Goal: Book appointment/travel/reservation

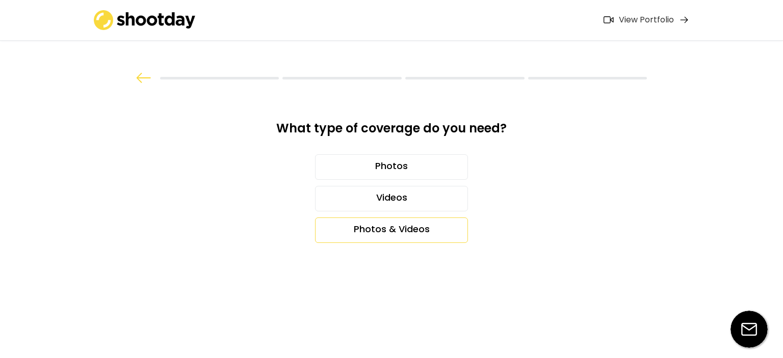
click at [416, 228] on div "Photos & Videos" at bounding box center [391, 230] width 153 height 25
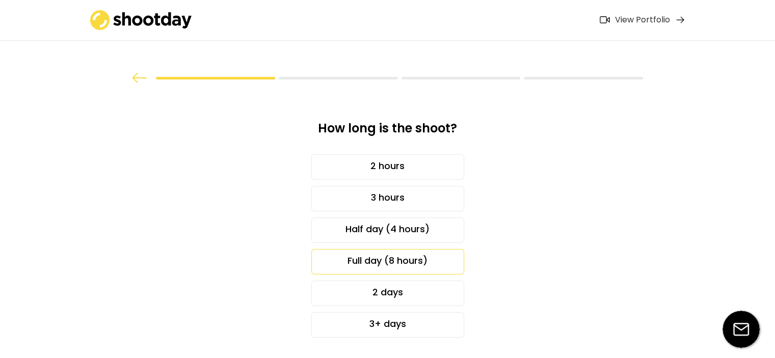
click at [403, 266] on div "Full day (8 hours)" at bounding box center [387, 261] width 153 height 25
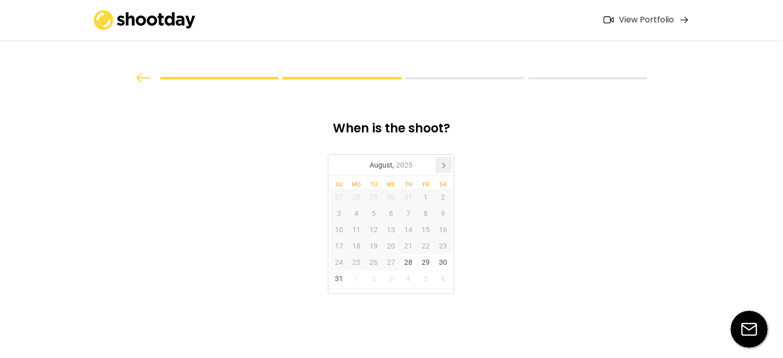
click at [444, 170] on icon at bounding box center [443, 165] width 16 height 16
click at [378, 214] on div "7" at bounding box center [373, 213] width 17 height 16
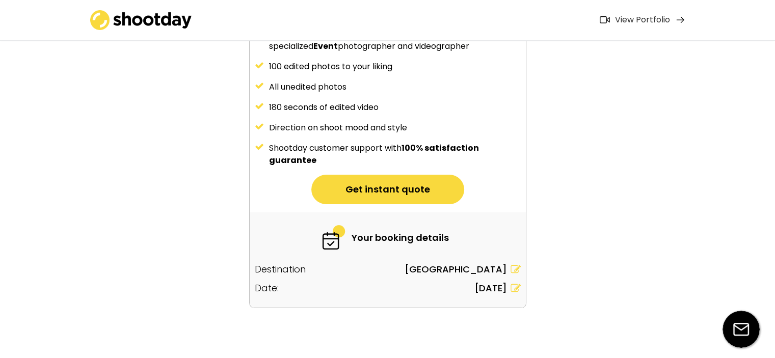
scroll to position [152, 0]
click at [385, 185] on button "Get instant quote" at bounding box center [387, 189] width 153 height 30
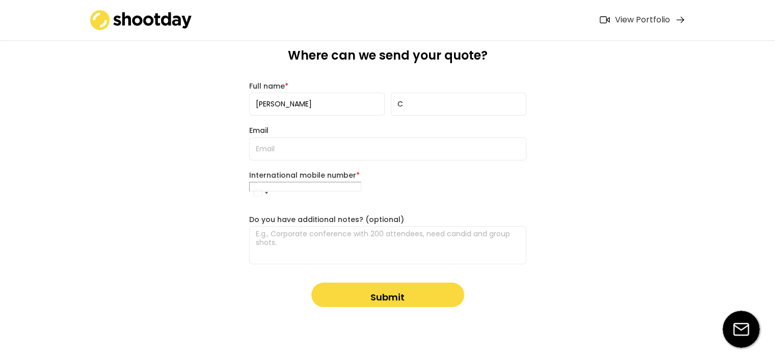
scroll to position [0, 0]
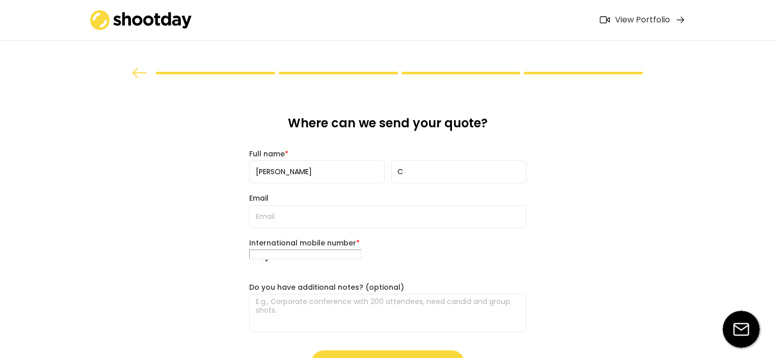
type input "07464 555525"
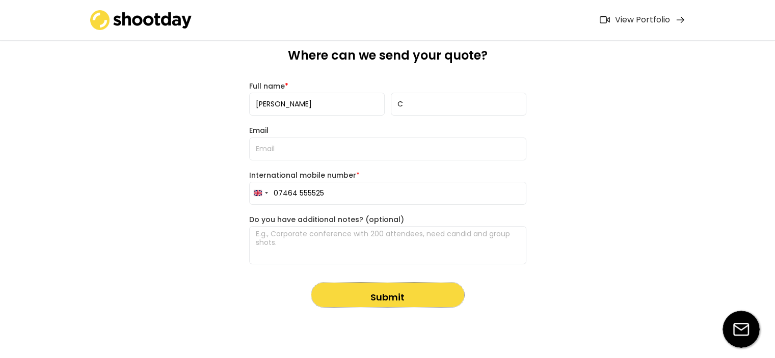
click at [378, 290] on button "Submit" at bounding box center [387, 295] width 153 height 24
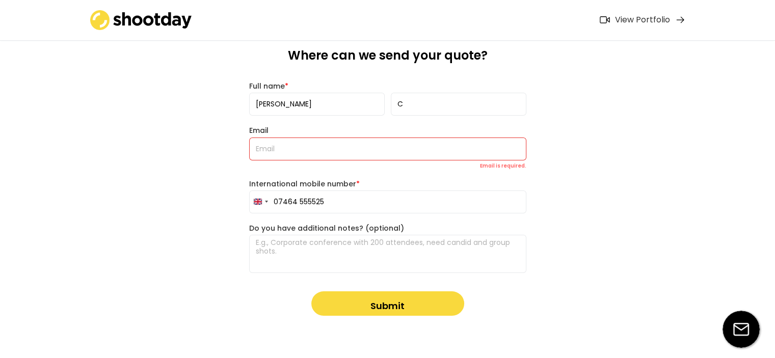
scroll to position [73, 0]
click at [330, 155] on input "email" at bounding box center [387, 148] width 277 height 23
type input "[EMAIL_ADDRESS][DOMAIN_NAME]"
click at [382, 301] on button "Submit" at bounding box center [387, 303] width 153 height 24
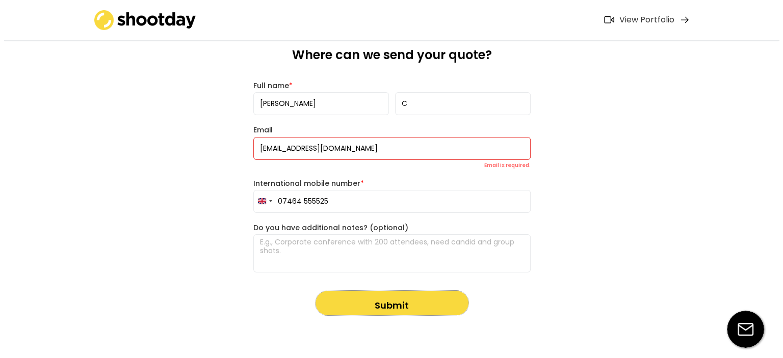
scroll to position [73, 0]
